Goal: Obtain resource: Download file/media

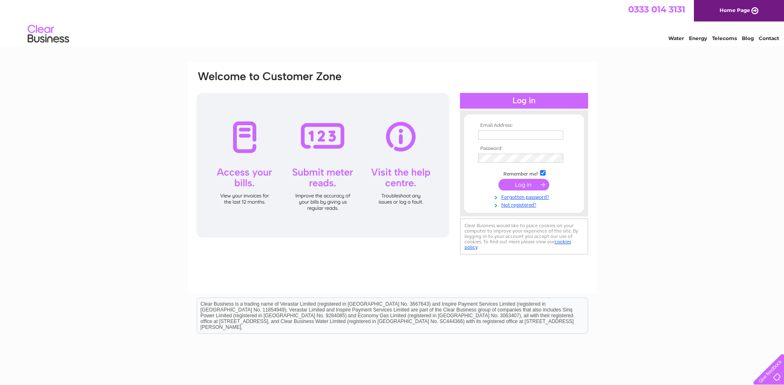
type input "sleeperz.invoices@residenthotels.com"
click at [544, 183] on input "submit" at bounding box center [523, 185] width 51 height 12
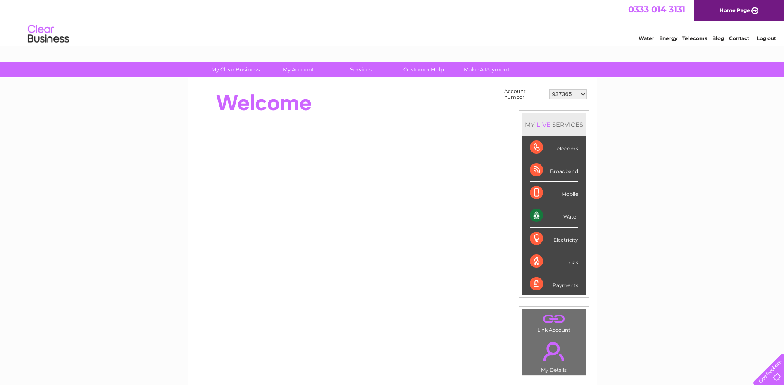
click at [583, 95] on select "937365 1135647 1146534 30286455" at bounding box center [568, 94] width 38 height 10
select select "1146534"
click at [549, 89] on select "937365 1135647 1146534 30286455" at bounding box center [568, 94] width 38 height 10
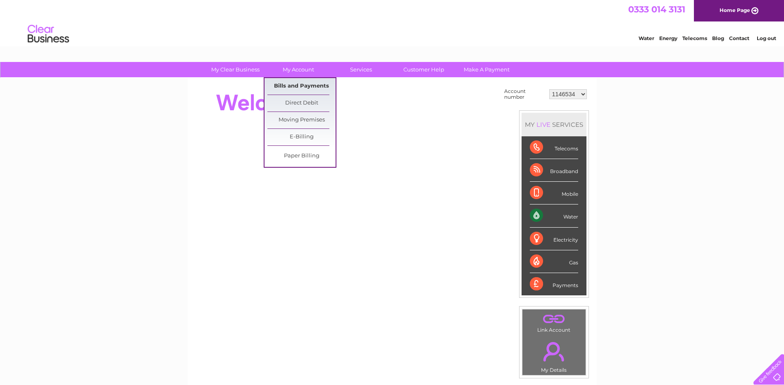
click at [308, 84] on link "Bills and Payments" at bounding box center [301, 86] width 68 height 17
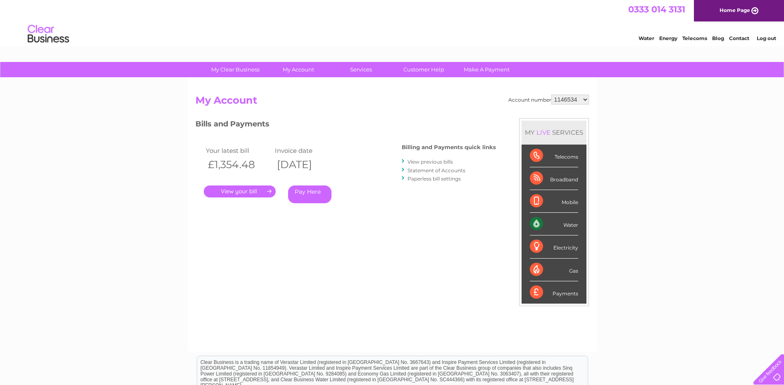
click at [255, 189] on link "." at bounding box center [240, 192] width 72 height 12
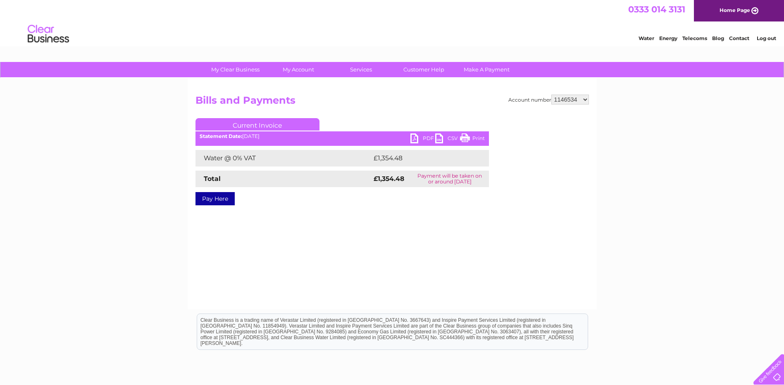
click at [425, 138] on link "PDF" at bounding box center [422, 139] width 25 height 12
click at [586, 100] on select "937365 1135647 1146534 30286455" at bounding box center [570, 100] width 38 height 10
select select "1135647"
click at [551, 95] on select "937365 1135647 1146534 30286455" at bounding box center [570, 100] width 38 height 10
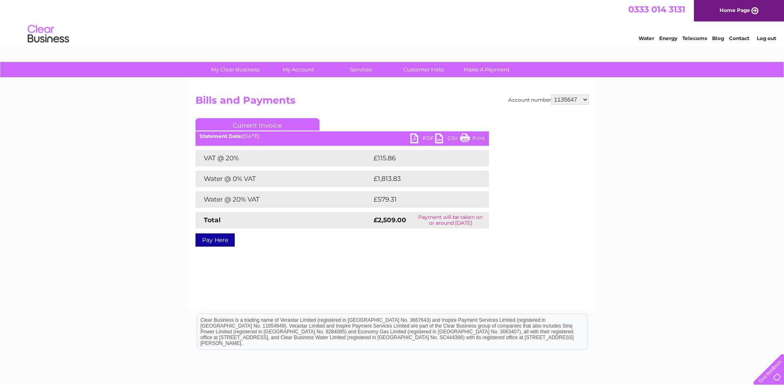
click at [424, 135] on link "PDF" at bounding box center [422, 139] width 25 height 12
